Goal: Go to known website: Access a specific website the user already knows

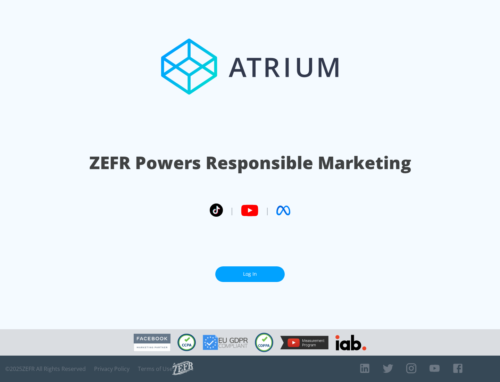
click at [250, 274] on link "Log In" at bounding box center [249, 274] width 69 height 16
